Goal: Navigation & Orientation: Find specific page/section

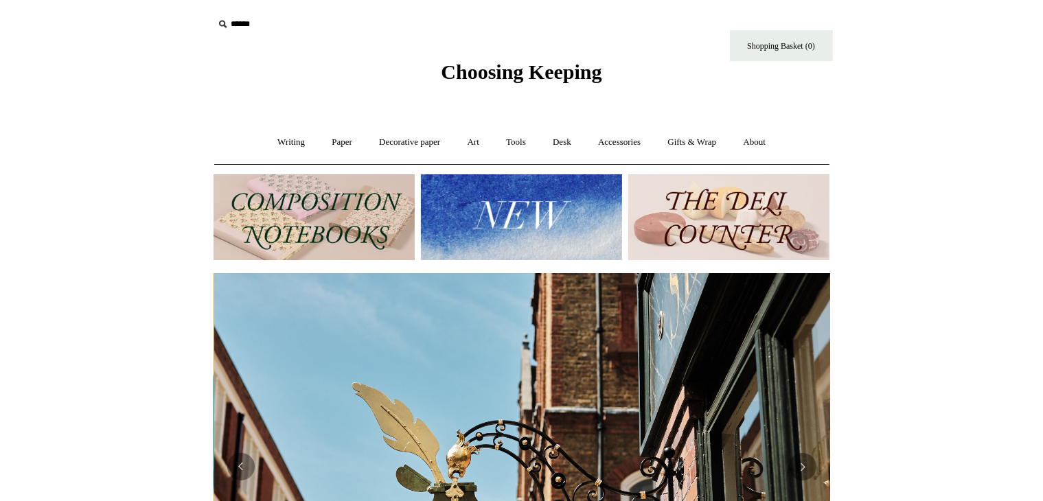
scroll to position [140, 0]
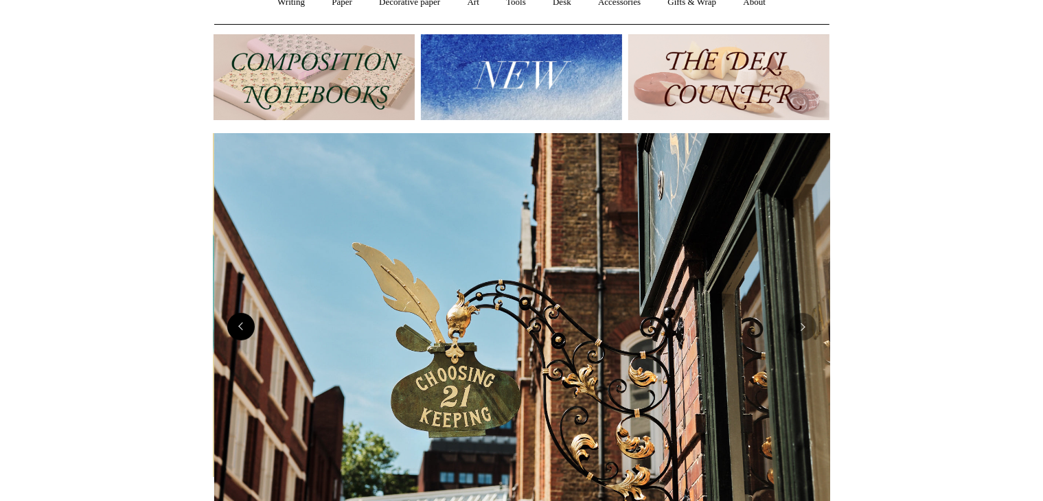
click at [245, 333] on button "Previous" at bounding box center [240, 326] width 27 height 27
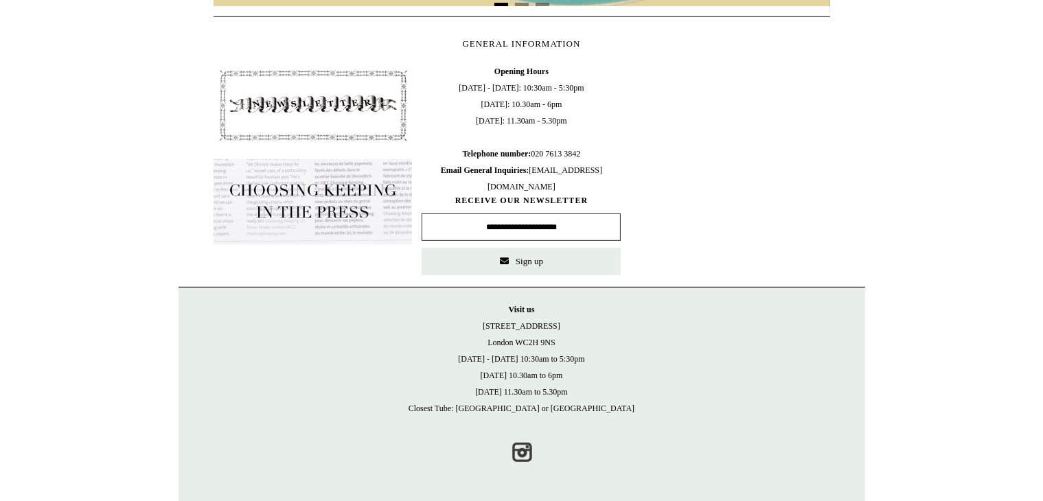
scroll to position [0, 0]
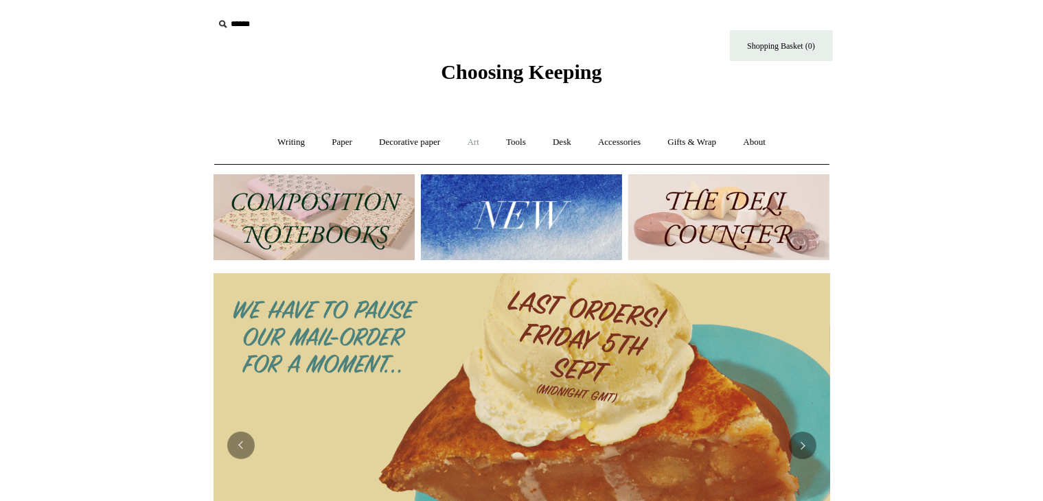
click at [467, 141] on link "Art +" at bounding box center [473, 142] width 36 height 36
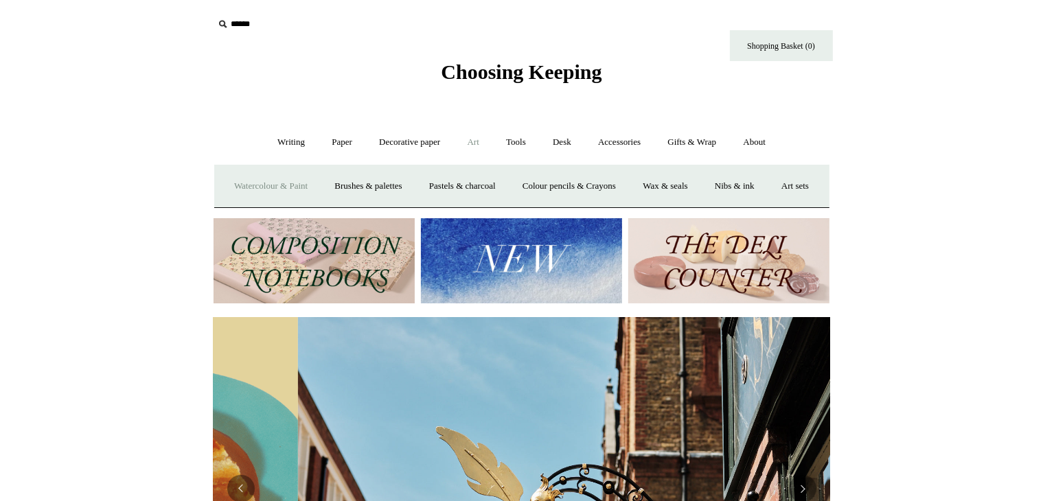
scroll to position [0, 616]
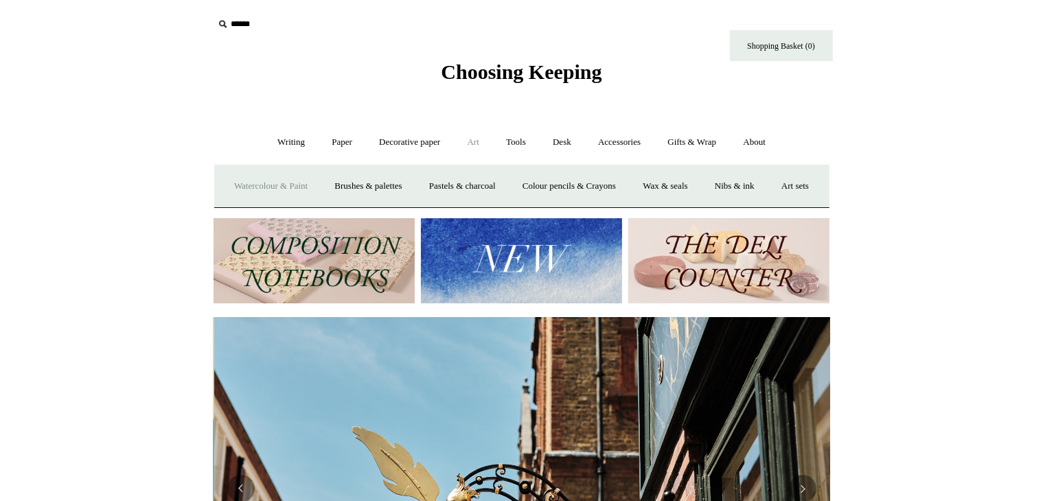
click at [320, 195] on link "Watercolour & Paint" at bounding box center [271, 186] width 98 height 36
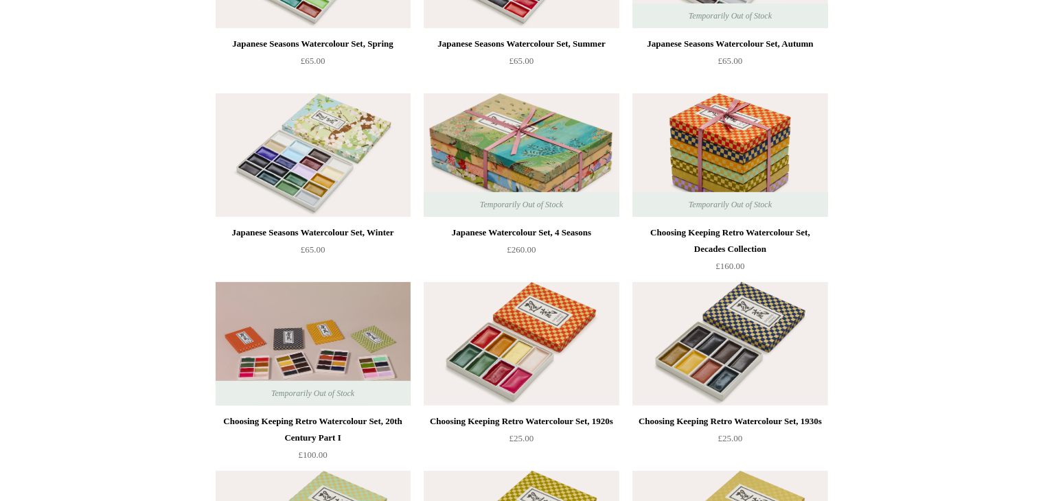
drag, startPoint x: 1054, startPoint y: 62, endPoint x: 1054, endPoint y: 97, distance: 34.3
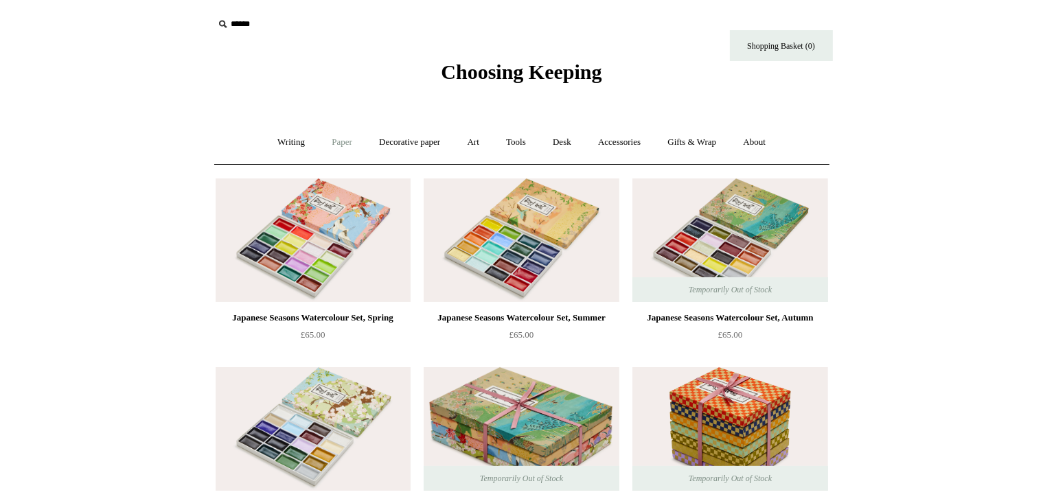
click at [332, 136] on link "Paper +" at bounding box center [341, 142] width 45 height 36
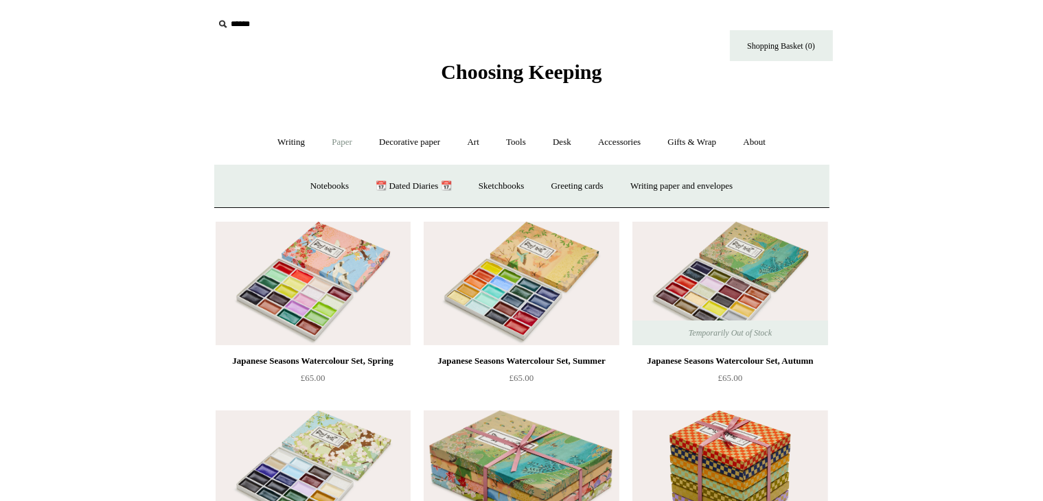
click at [332, 136] on link "Paper -" at bounding box center [341, 142] width 45 height 36
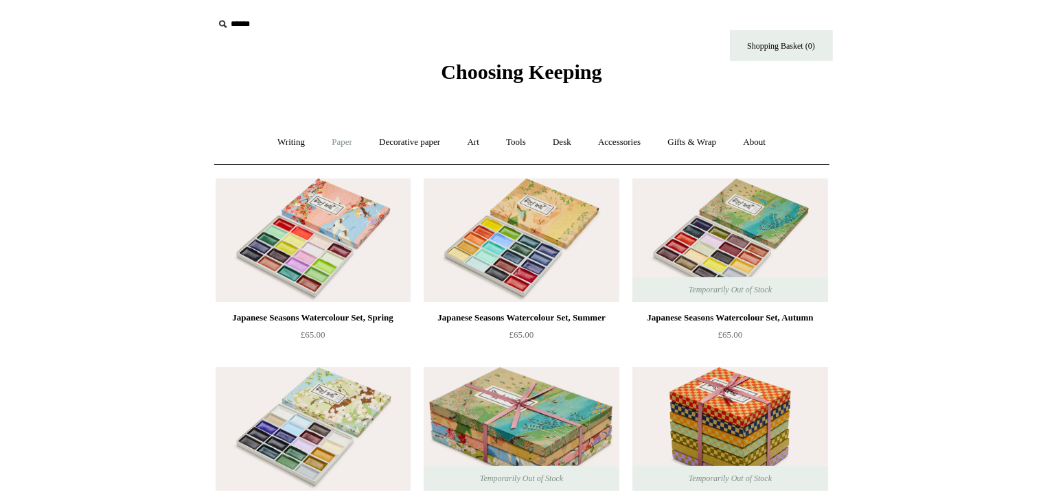
click at [332, 136] on link "Paper +" at bounding box center [341, 142] width 45 height 36
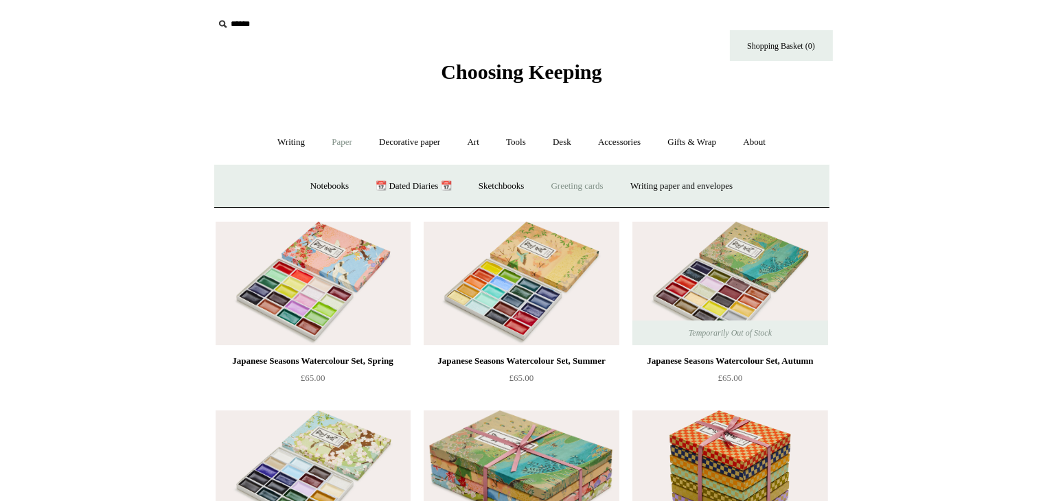
click at [592, 192] on link "Greeting cards +" at bounding box center [577, 186] width 77 height 36
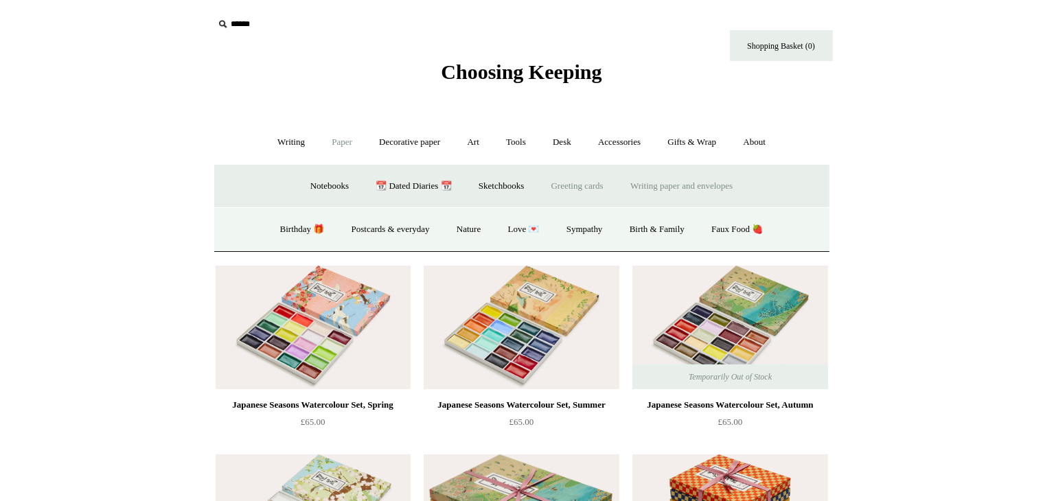
click at [700, 183] on link "Writing paper and envelopes +" at bounding box center [681, 186] width 127 height 36
click at [470, 185] on link "Sketchbooks +" at bounding box center [501, 186] width 70 height 36
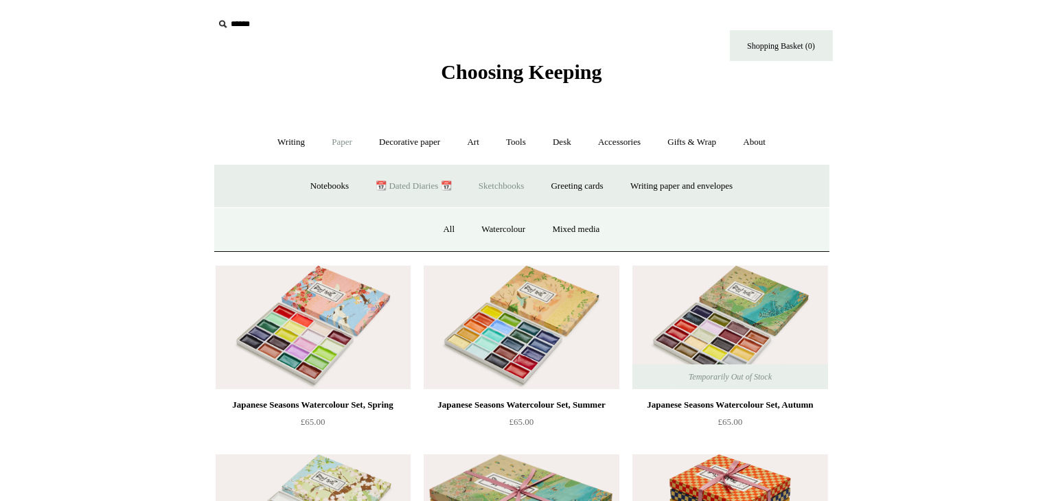
click at [410, 181] on link "📆 Dated Diaries 📆" at bounding box center [413, 186] width 100 height 36
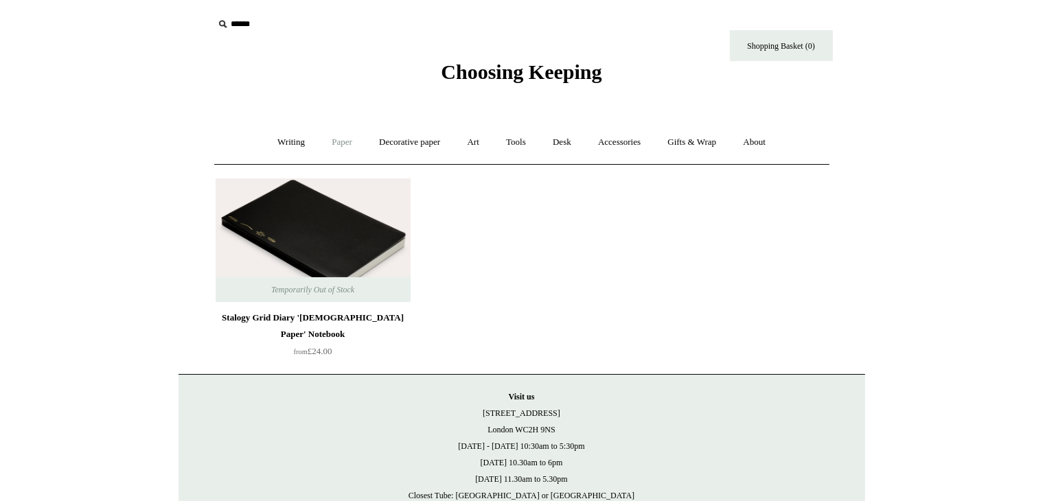
click at [332, 146] on link "Paper +" at bounding box center [341, 142] width 45 height 36
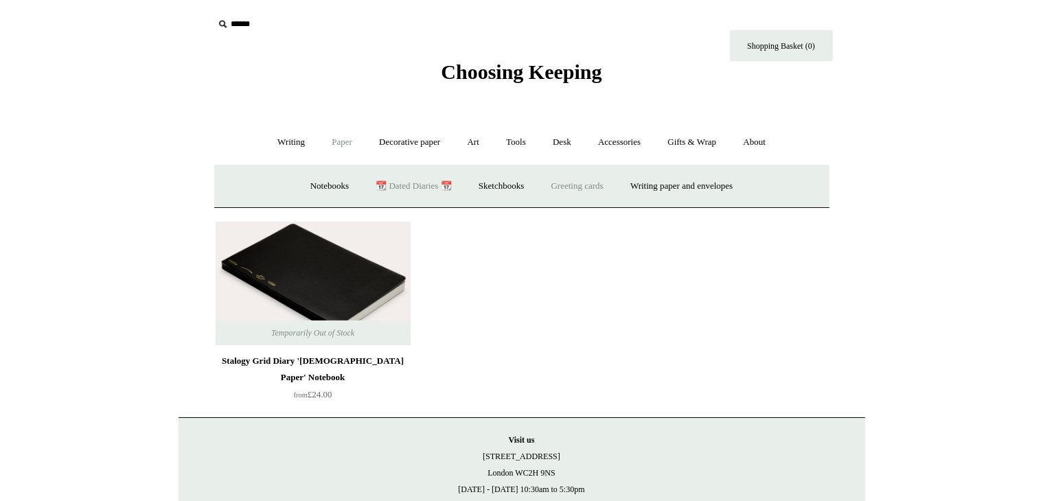
click at [596, 194] on link "Greeting cards +" at bounding box center [577, 186] width 77 height 36
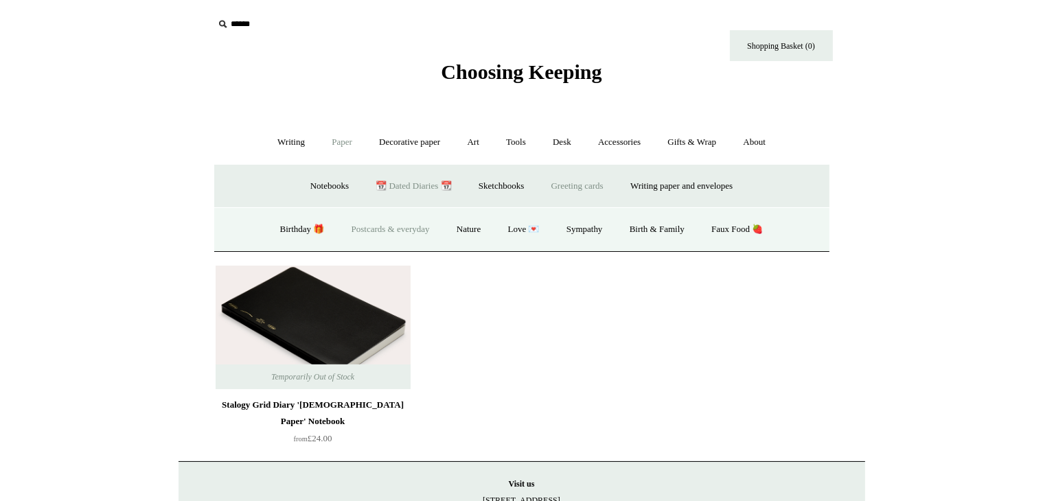
click at [376, 226] on link "Postcards & everyday" at bounding box center [390, 229] width 103 height 36
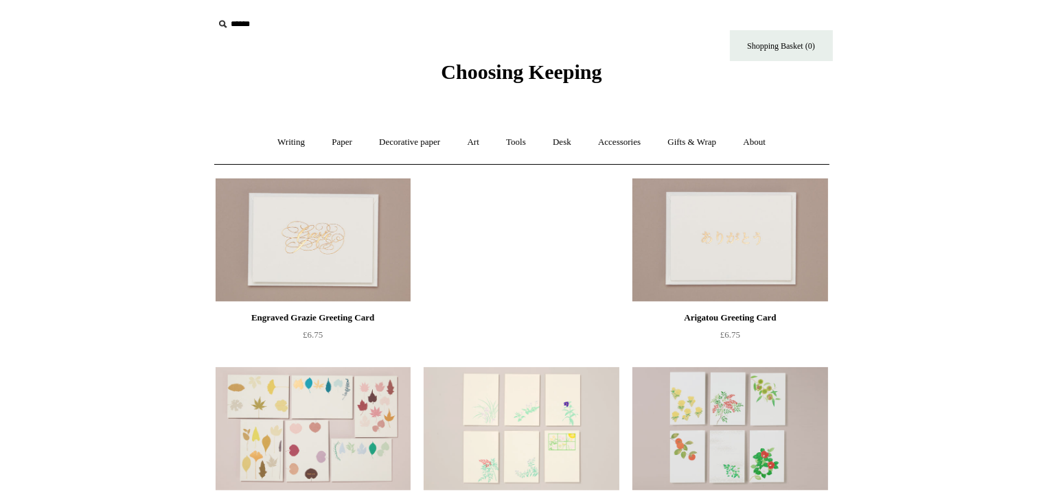
scroll to position [10, 0]
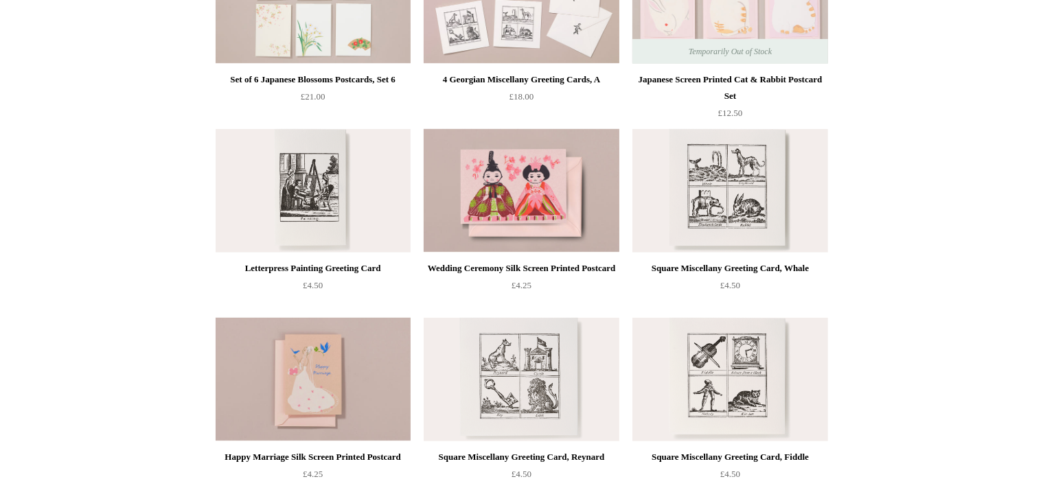
scroll to position [0, 0]
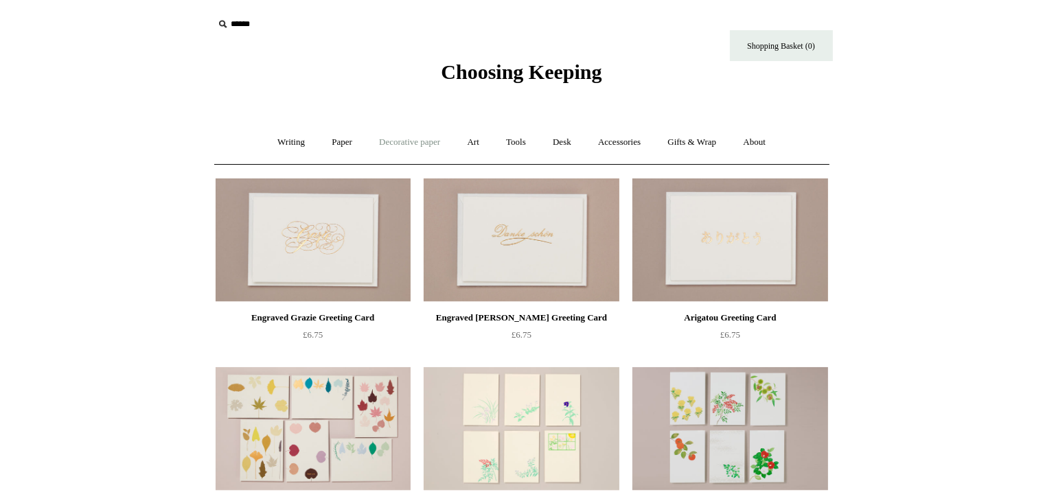
click at [417, 153] on link "Decorative paper +" at bounding box center [410, 142] width 86 height 36
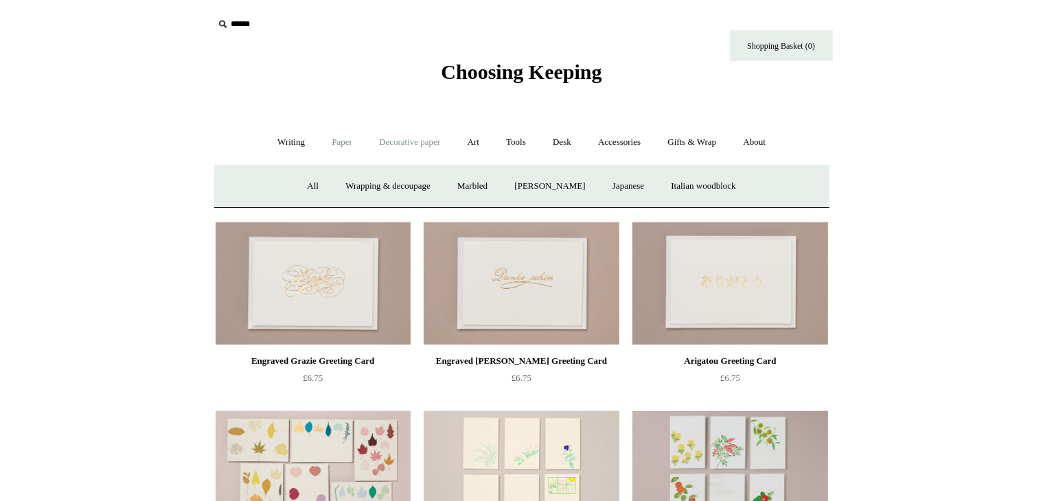
click at [338, 152] on link "Paper +" at bounding box center [341, 142] width 45 height 36
click at [702, 183] on link "Writing paper and envelopes +" at bounding box center [681, 186] width 127 height 36
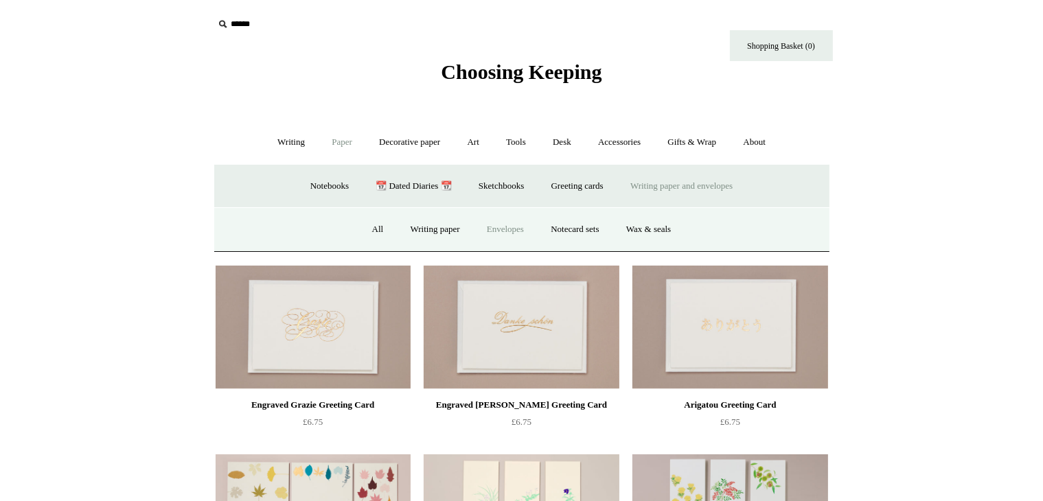
click at [506, 233] on link "Envelopes" at bounding box center [505, 229] width 62 height 36
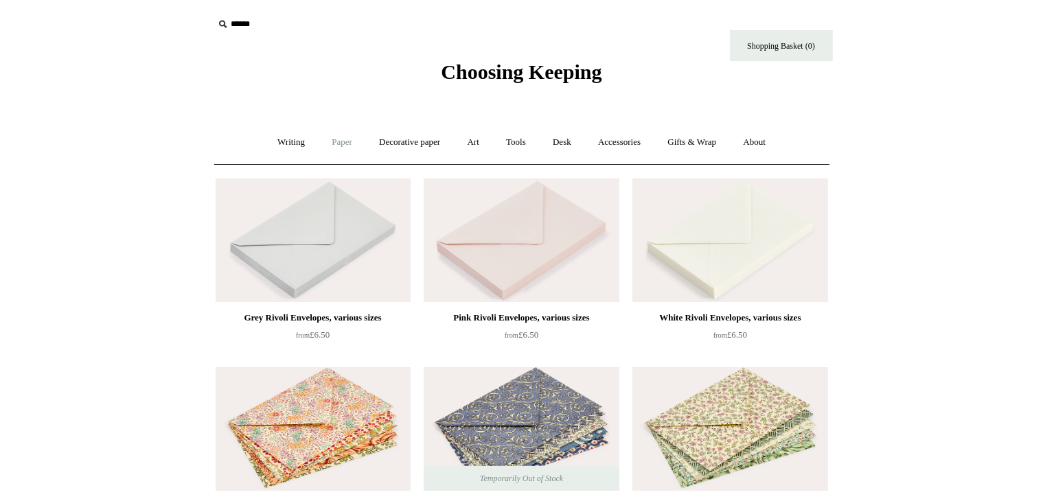
click at [324, 146] on link "Paper +" at bounding box center [341, 142] width 45 height 36
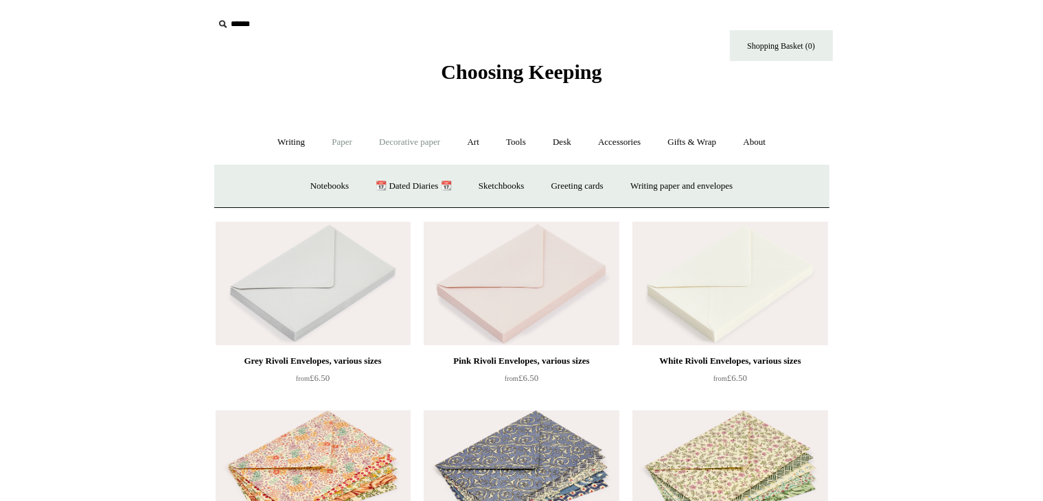
click at [392, 144] on link "Decorative paper +" at bounding box center [410, 142] width 86 height 36
click at [645, 181] on link "Japanese" at bounding box center [628, 186] width 56 height 36
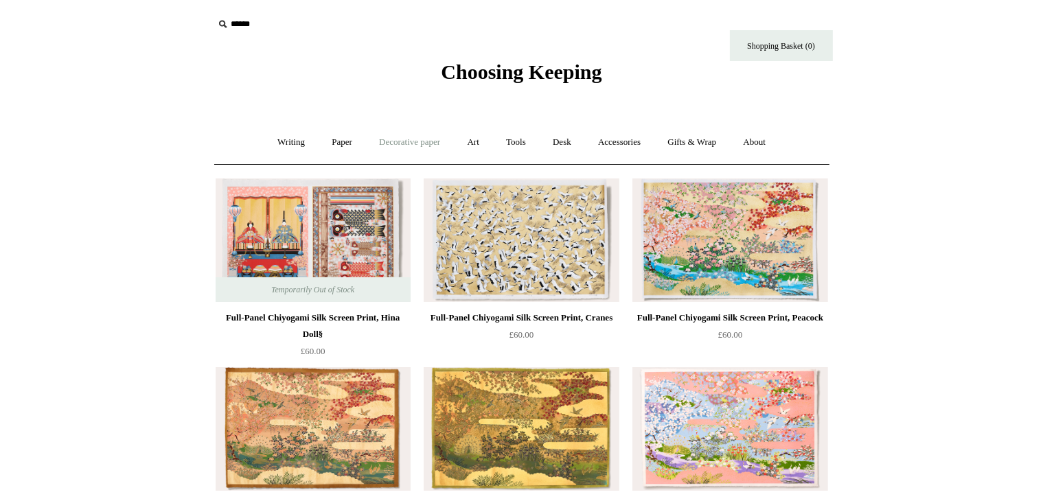
click at [413, 149] on link "Decorative paper +" at bounding box center [410, 142] width 86 height 36
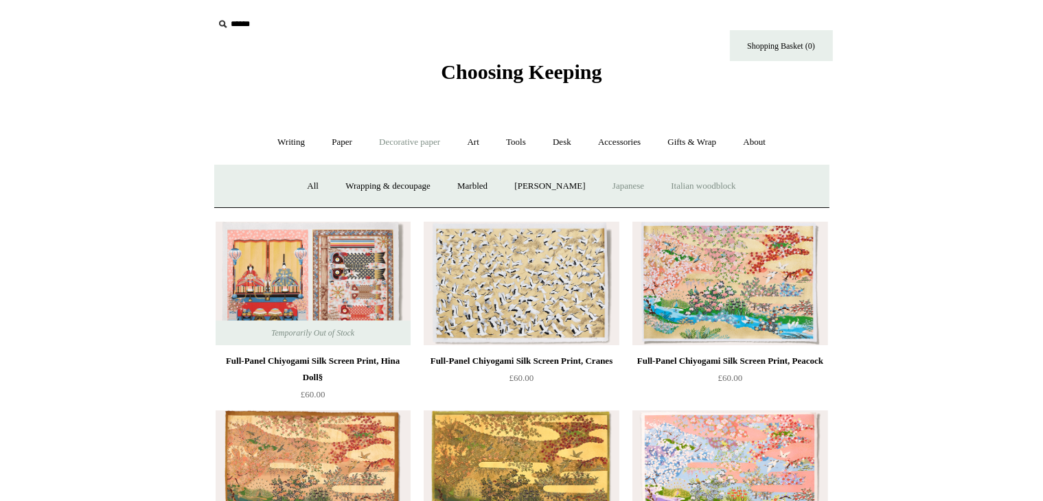
click at [708, 192] on link "Italian woodblock" at bounding box center [702, 186] width 89 height 36
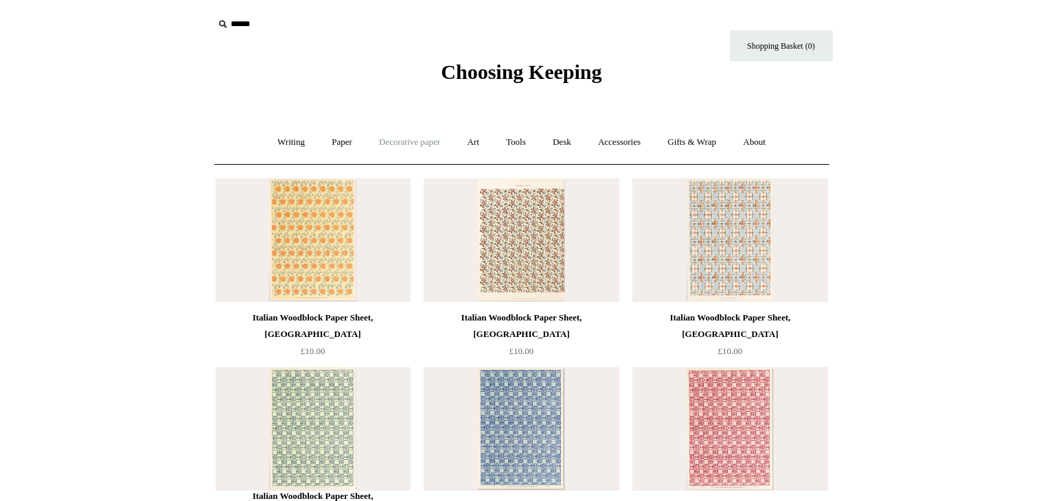
click at [443, 133] on link "Decorative paper +" at bounding box center [410, 142] width 86 height 36
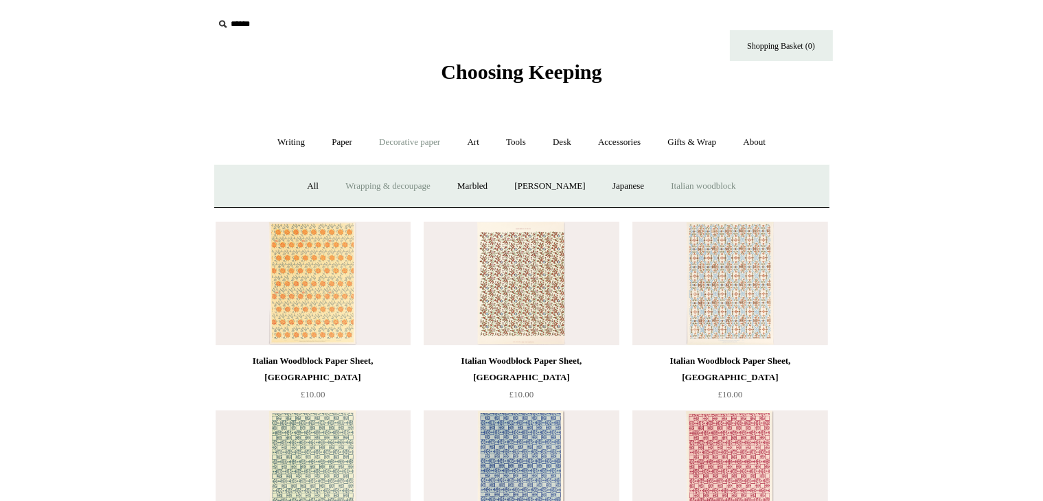
click at [354, 185] on link "Wrapping & decoupage" at bounding box center [388, 186] width 110 height 36
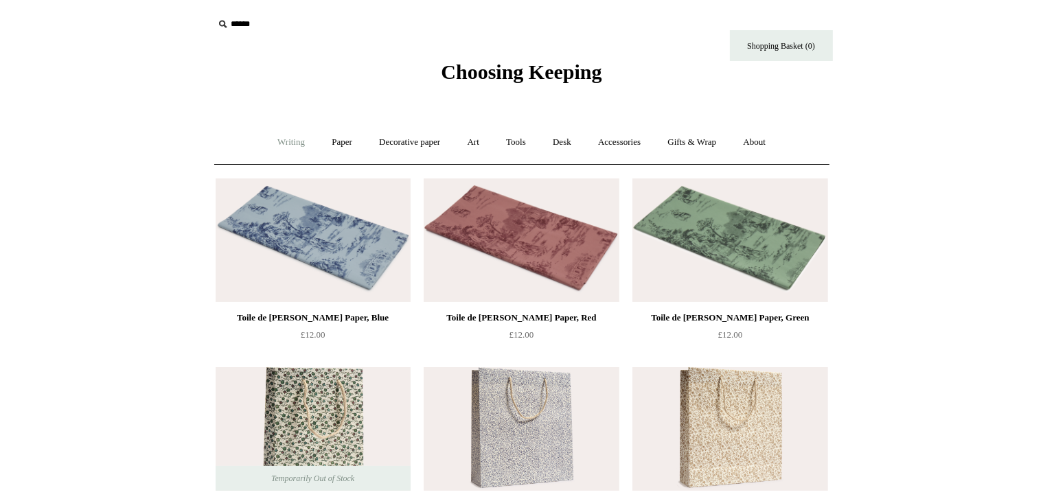
click at [286, 149] on link "Writing +" at bounding box center [291, 142] width 52 height 36
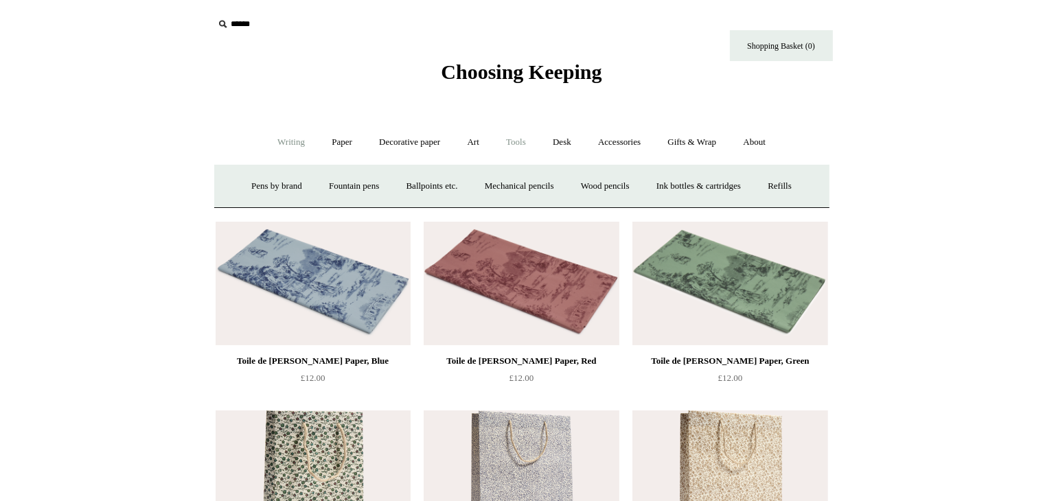
click at [513, 139] on link "Tools +" at bounding box center [516, 142] width 45 height 36
click at [278, 186] on link "Sharpeners" at bounding box center [282, 186] width 65 height 36
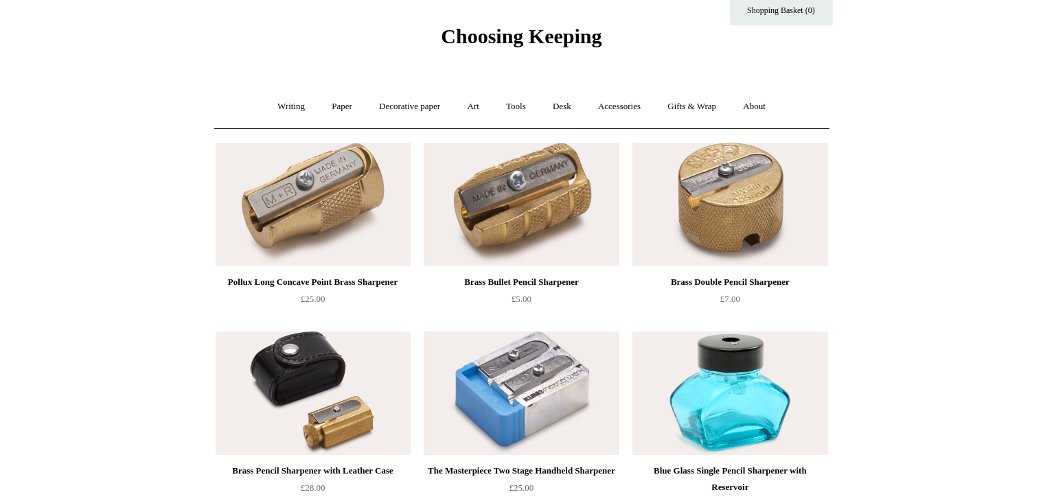
scroll to position [30, 0]
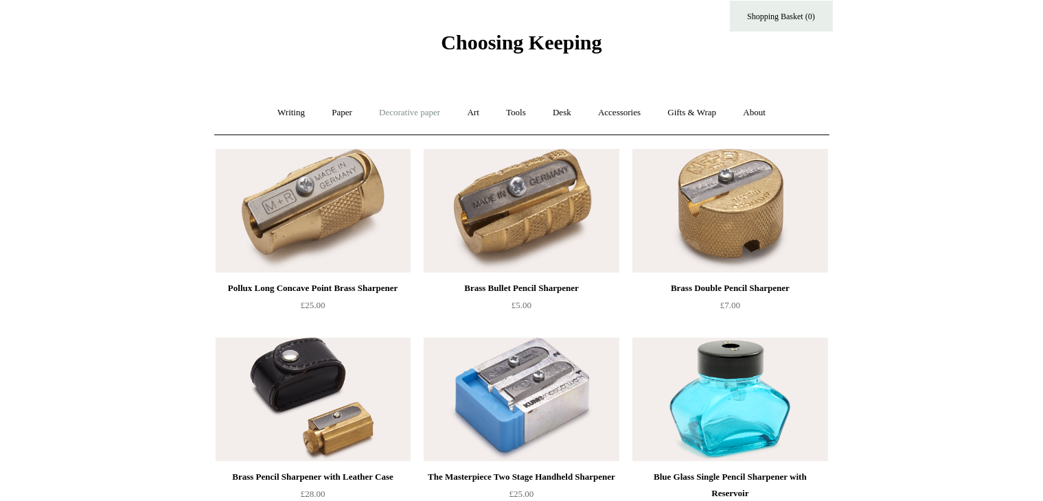
click at [401, 106] on link "Decorative paper +" at bounding box center [410, 113] width 86 height 36
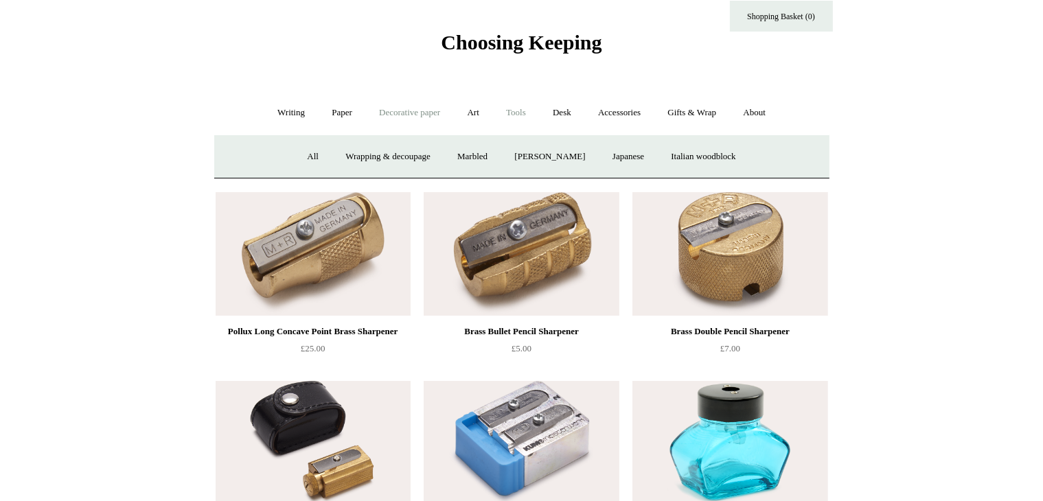
click at [518, 108] on link "Tools +" at bounding box center [516, 113] width 45 height 36
click at [575, 111] on link "Desk +" at bounding box center [561, 113] width 43 height 36
click at [461, 162] on link "Boxes & archiving" at bounding box center [434, 157] width 92 height 36
